Goal: Task Accomplishment & Management: Manage account settings

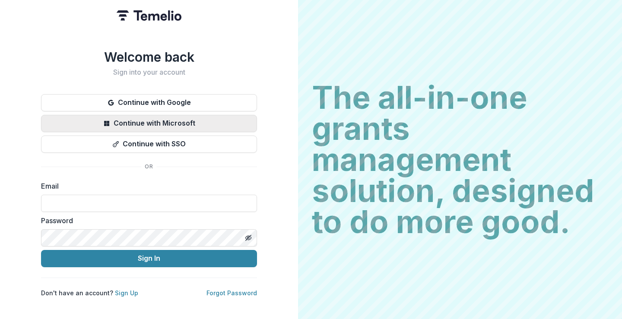
click at [163, 120] on button "Continue with Microsoft" at bounding box center [149, 123] width 216 height 17
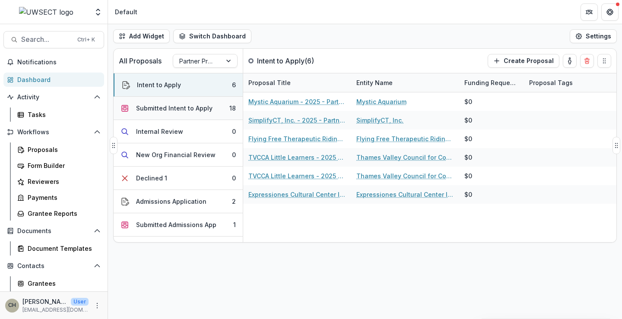
click at [195, 104] on div "Submitted Intent to Apply" at bounding box center [174, 108] width 77 height 9
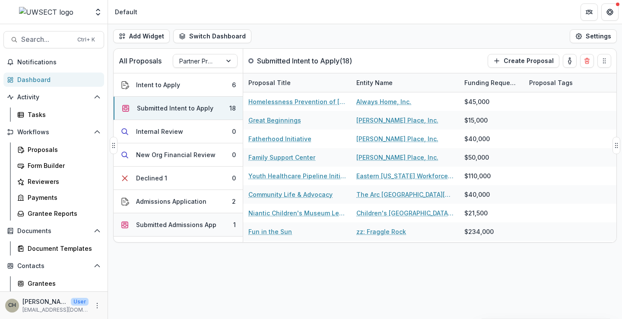
click at [193, 228] on div "Submitted Admissions App" at bounding box center [176, 224] width 80 height 9
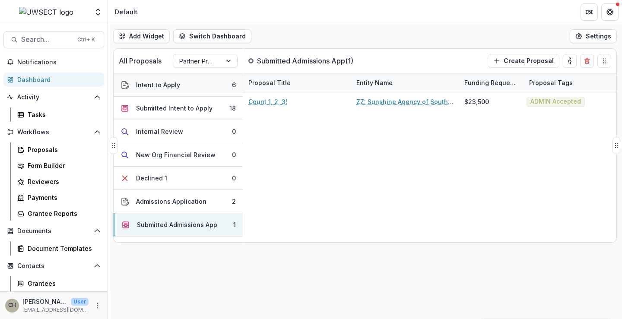
click at [188, 92] on button "Intent to Apply 6" at bounding box center [178, 84] width 129 height 23
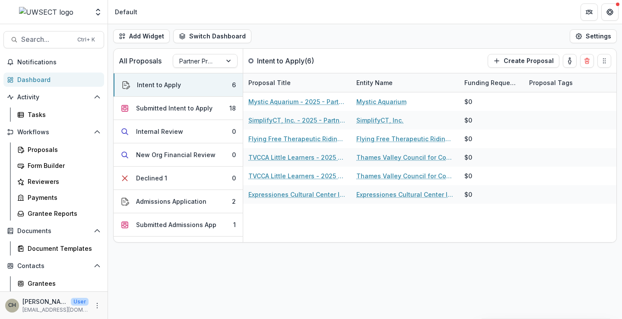
click at [45, 76] on div "Dashboard" at bounding box center [57, 79] width 80 height 9
click at [44, 150] on div "Proposals" at bounding box center [63, 149] width 70 height 9
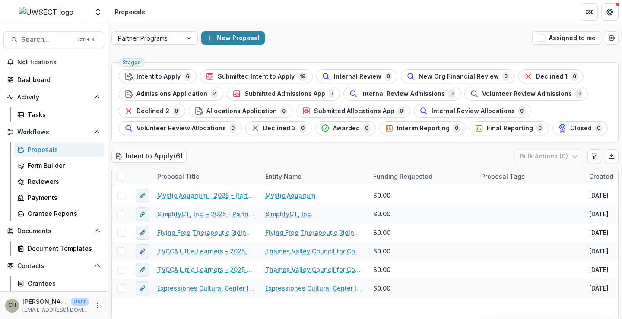
click at [248, 76] on span "Submitted Intent to Apply" at bounding box center [256, 76] width 77 height 7
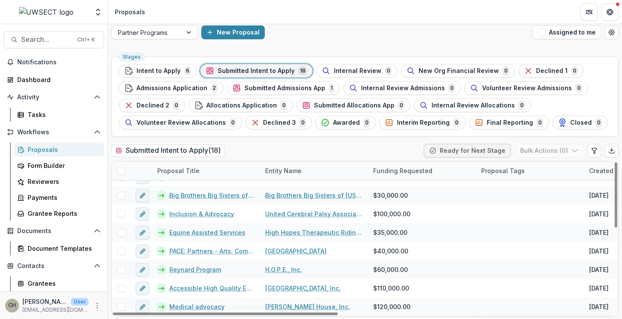
scroll to position [6, 0]
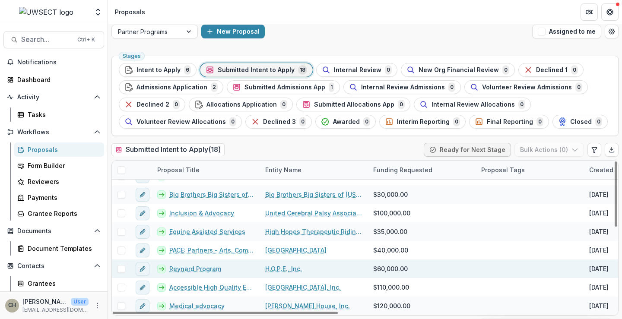
click at [208, 268] on link "Reynard Program" at bounding box center [195, 269] width 52 height 9
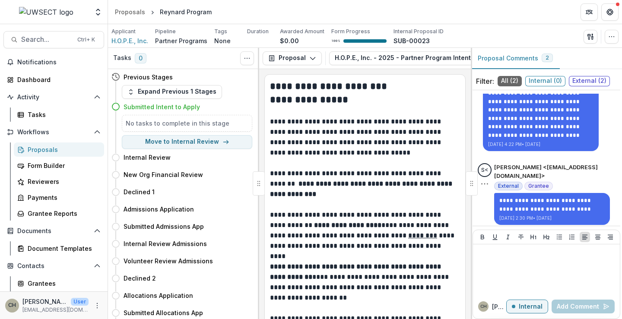
scroll to position [37, 0]
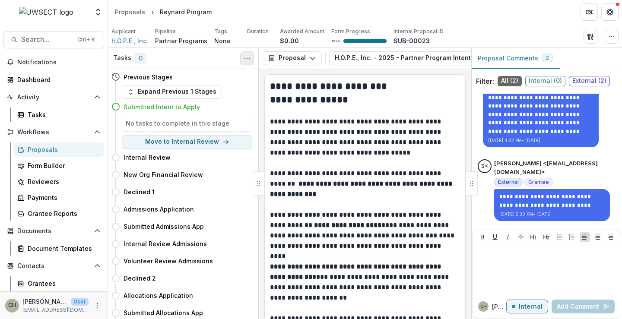
click at [248, 56] on icon "Toggle View Cancelled Tasks" at bounding box center [247, 58] width 7 height 7
click at [609, 36] on icon "button" at bounding box center [612, 36] width 7 height 7
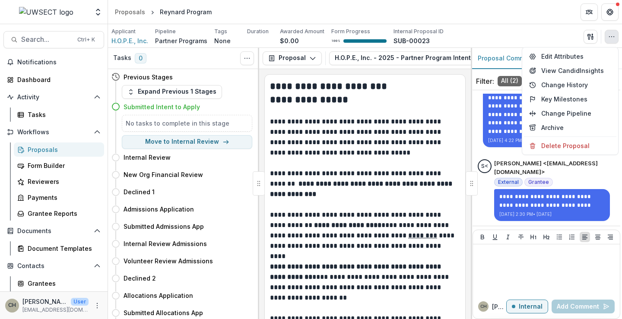
click at [390, 115] on p at bounding box center [365, 111] width 190 height 10
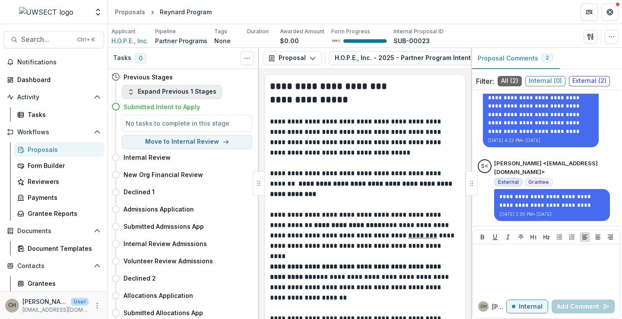
click at [128, 94] on icon "button" at bounding box center [131, 92] width 7 height 7
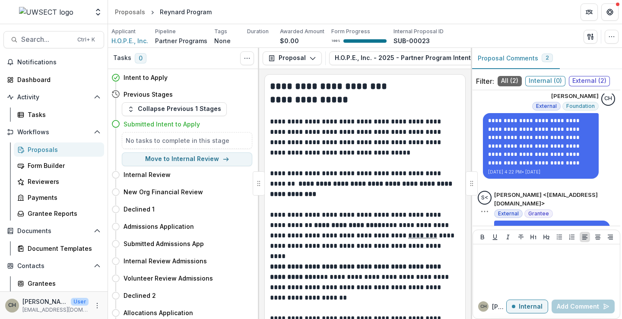
scroll to position [0, 0]
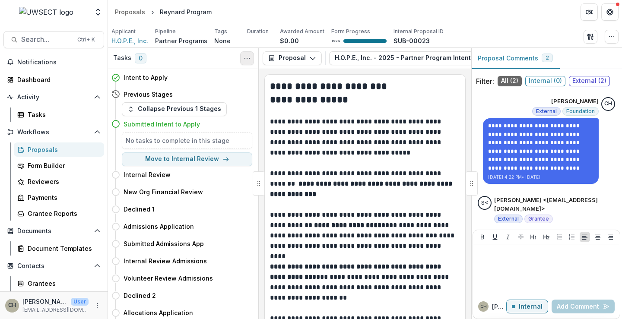
click at [251, 57] on button "Toggle View Cancelled Tasks" at bounding box center [247, 58] width 14 height 14
click at [139, 10] on div "Proposals" at bounding box center [130, 11] width 30 height 9
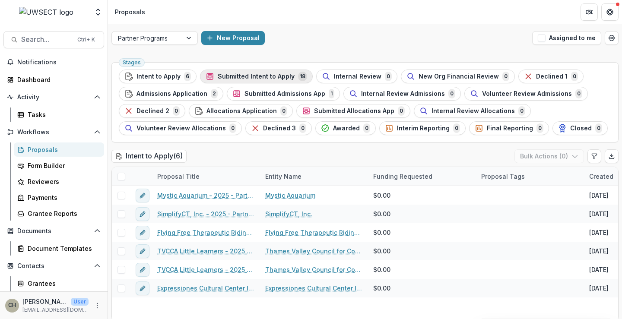
click at [280, 77] on span "Submitted Intent to Apply" at bounding box center [256, 76] width 77 height 7
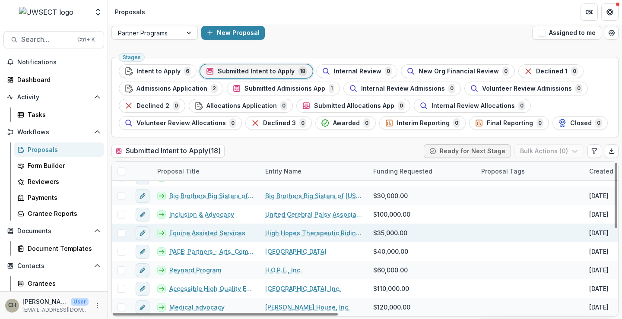
scroll to position [6, 0]
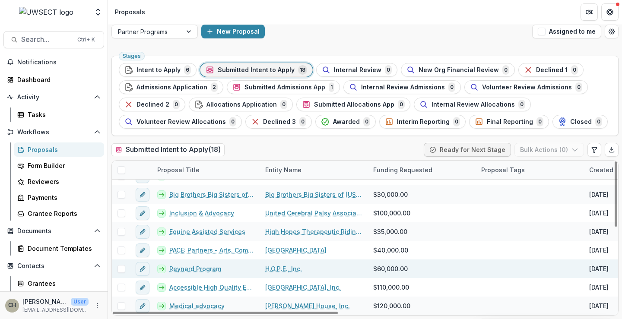
click at [123, 269] on span at bounding box center [122, 269] width 8 height 8
click at [542, 153] on button "Bulk Actions ( 1 )" at bounding box center [551, 150] width 68 height 14
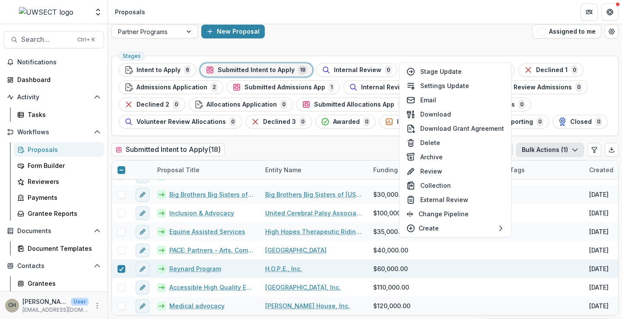
click at [359, 146] on div "Submitted Intent to Apply ( 18 ) Ready for Next Stage Bulk Actions ( 1 )" at bounding box center [365, 151] width 507 height 17
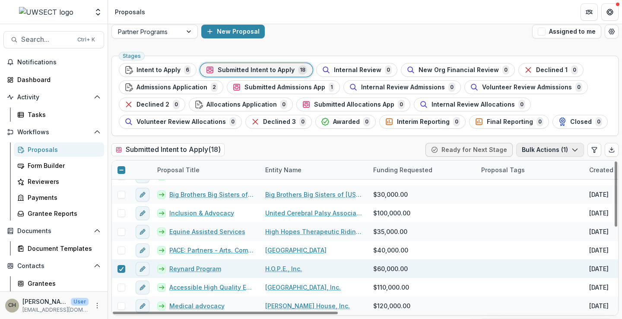
click at [533, 150] on button "Bulk Actions ( 1 )" at bounding box center [551, 150] width 68 height 14
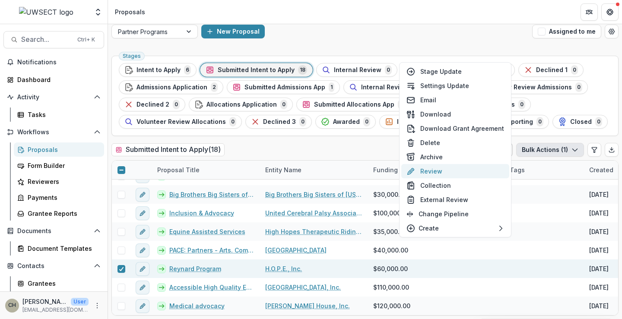
click at [436, 170] on button "Review" at bounding box center [456, 171] width 108 height 14
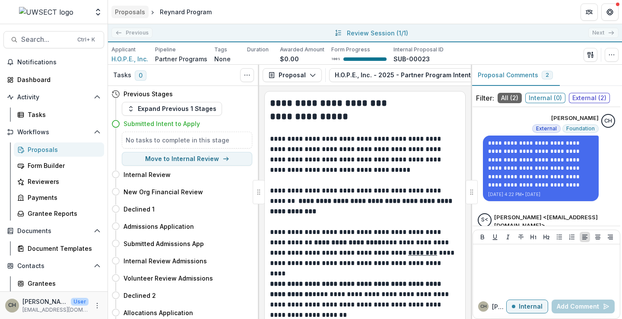
click at [120, 10] on div "Proposals" at bounding box center [130, 11] width 30 height 9
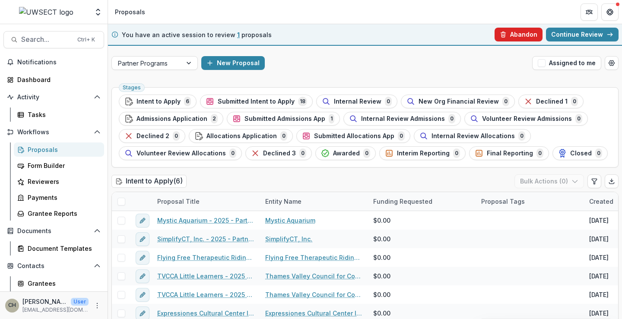
click at [501, 31] on button "Abandon" at bounding box center [519, 35] width 48 height 14
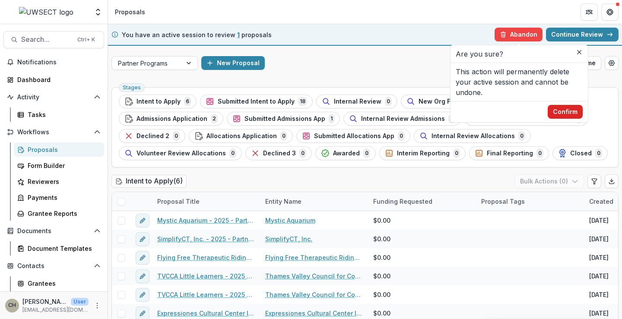
click at [566, 114] on button "Confirm" at bounding box center [565, 112] width 35 height 14
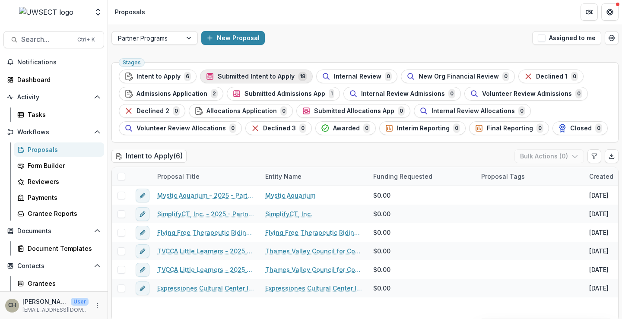
click at [240, 77] on span "Submitted Intent to Apply" at bounding box center [256, 76] width 77 height 7
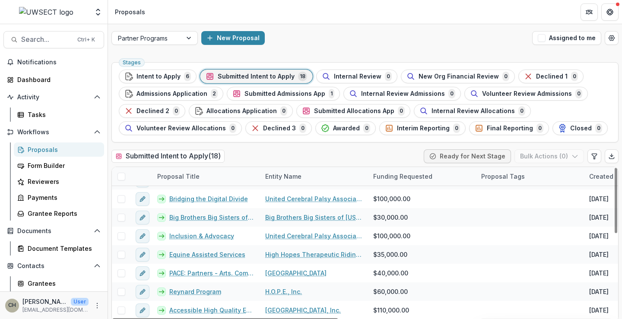
scroll to position [199, 0]
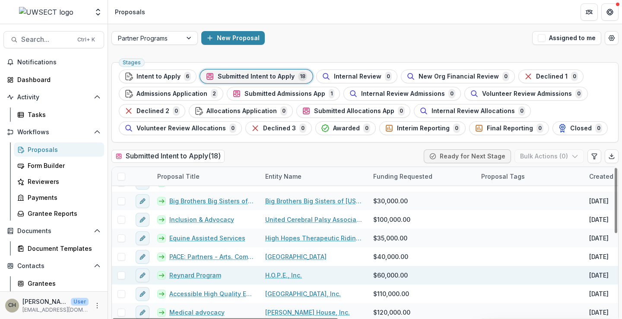
click at [195, 274] on link "Reynard Program" at bounding box center [195, 275] width 52 height 9
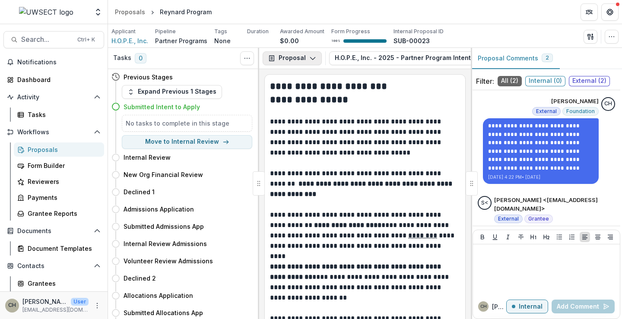
click at [311, 58] on icon "button" at bounding box center [312, 58] width 7 height 7
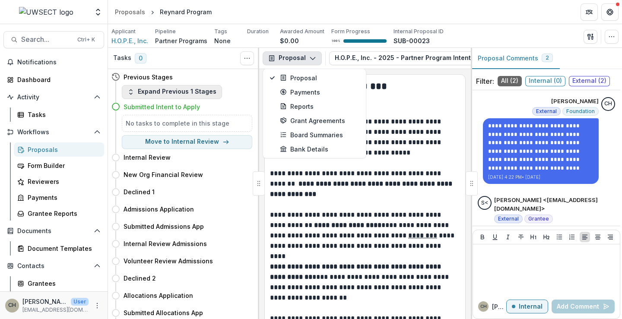
click at [153, 91] on button "Expand Previous 1 Stages" at bounding box center [172, 92] width 100 height 14
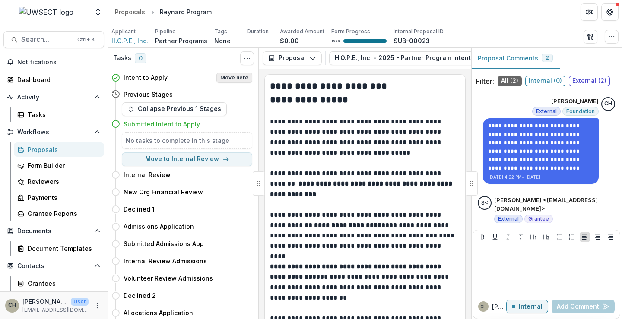
click at [240, 76] on button "Move here" at bounding box center [235, 78] width 36 height 10
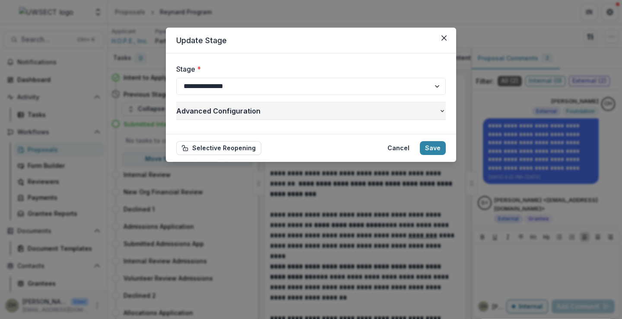
click at [445, 112] on icon "button" at bounding box center [442, 111] width 7 height 7
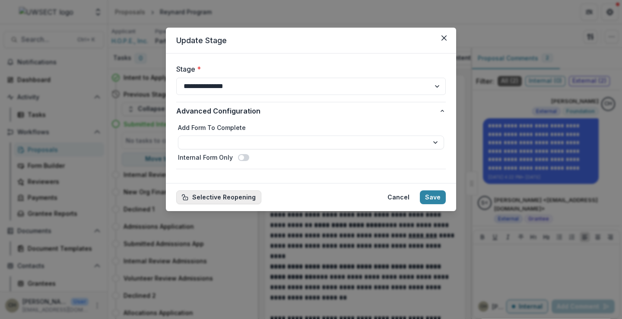
click at [216, 195] on button "Selective Reopening" at bounding box center [218, 198] width 85 height 14
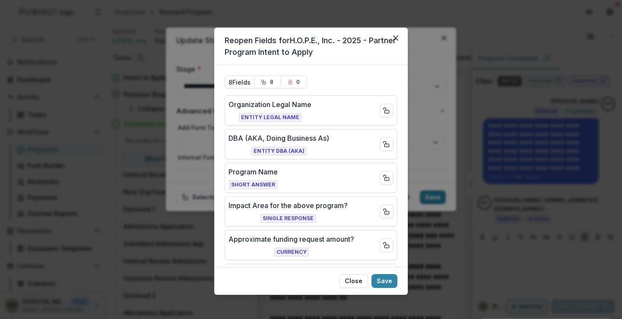
scroll to position [157, 0]
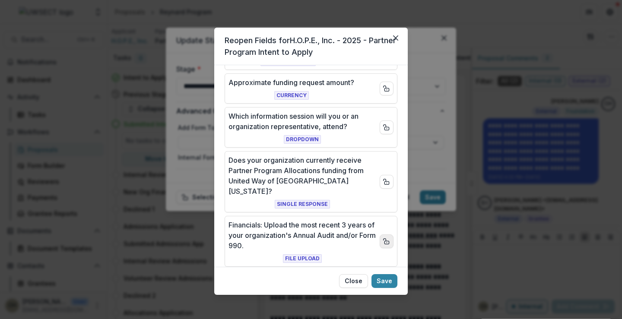
click at [386, 238] on icon "Close field" at bounding box center [386, 241] width 7 height 7
click at [386, 238] on icon "Open field" at bounding box center [386, 241] width 7 height 7
click at [386, 175] on button "Close field" at bounding box center [387, 182] width 14 height 14
click at [386, 130] on rect "Close field" at bounding box center [387, 128] width 4 height 3
click at [386, 91] on rect "Close field" at bounding box center [387, 89] width 4 height 3
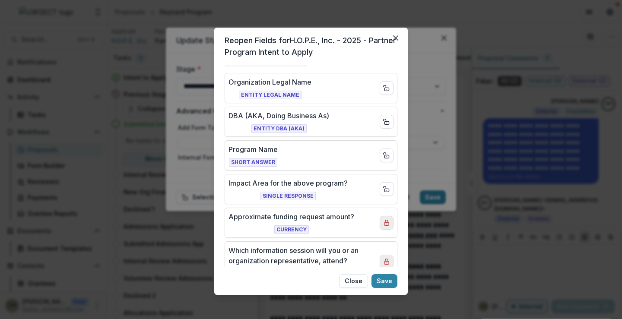
scroll to position [0, 0]
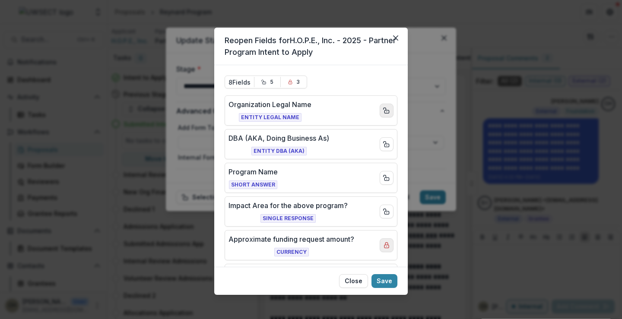
click at [386, 109] on icon "Close field" at bounding box center [386, 110] width 7 height 7
click at [385, 142] on icon "Close field" at bounding box center [386, 144] width 7 height 7
click at [386, 178] on rect "Close field" at bounding box center [387, 179] width 4 height 3
click at [386, 210] on icon "Close field" at bounding box center [386, 211] width 7 height 7
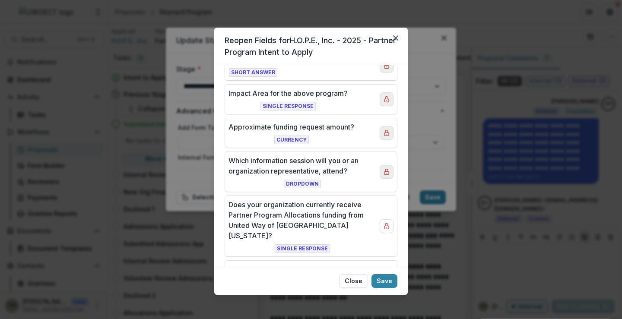
scroll to position [157, 0]
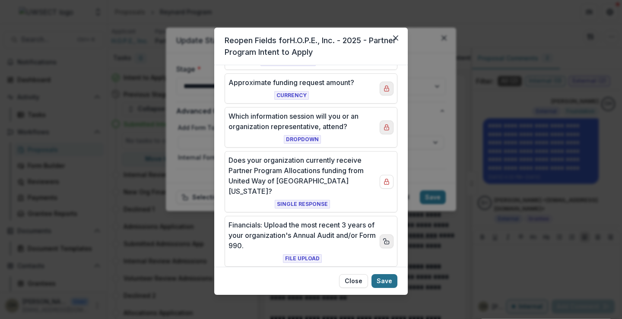
click at [386, 280] on button "Save" at bounding box center [385, 281] width 26 height 14
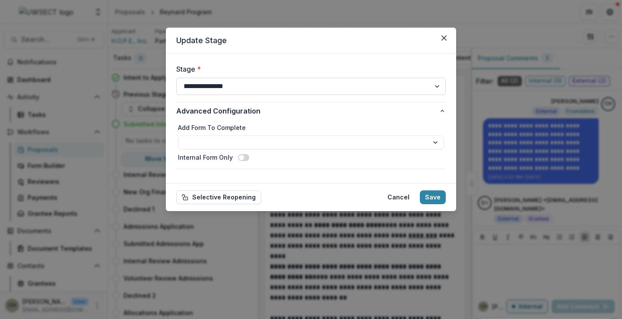
click at [313, 88] on select "**********" at bounding box center [311, 86] width 270 height 17
click at [247, 141] on select "**********" at bounding box center [311, 143] width 266 height 14
select select "**********"
click at [288, 120] on div "**********" at bounding box center [311, 144] width 270 height 49
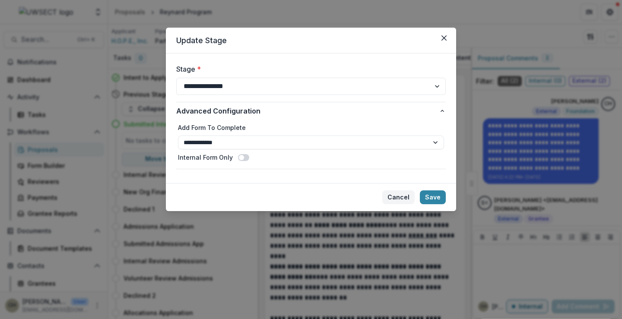
click at [399, 194] on button "Cancel" at bounding box center [399, 198] width 32 height 14
